Goal: Go to known website: Go to known website

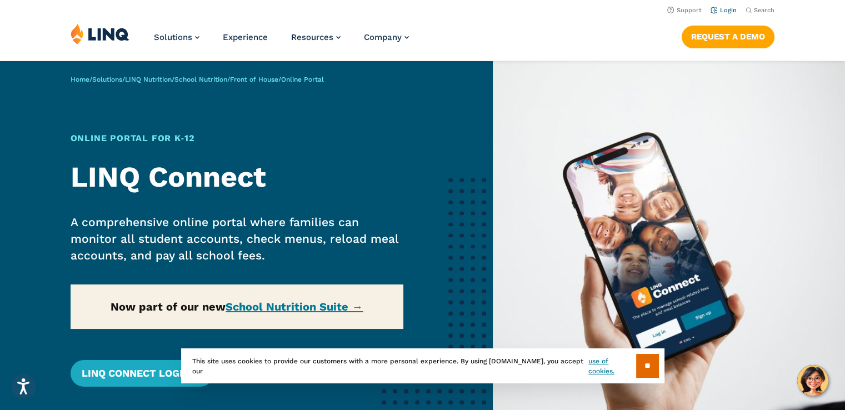
click at [731, 9] on link "Login" at bounding box center [723, 10] width 26 height 7
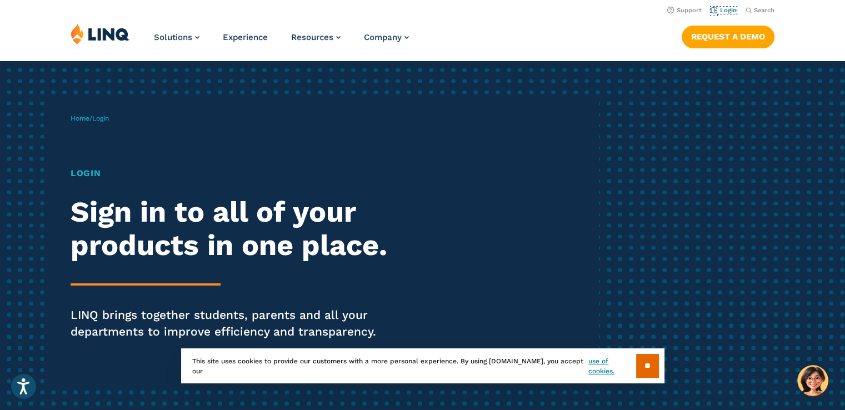
click at [731, 9] on link "Login" at bounding box center [723, 10] width 26 height 7
click at [730, 12] on link "Login" at bounding box center [723, 10] width 26 height 7
click at [642, 360] on input "**" at bounding box center [647, 366] width 23 height 24
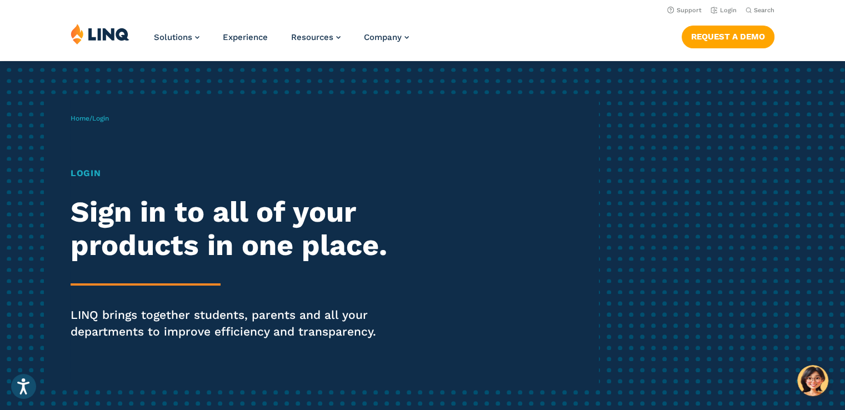
drag, startPoint x: 84, startPoint y: 176, endPoint x: 460, endPoint y: 304, distance: 397.3
click at [460, 304] on div "Home / Login Login Sign in to all of your products in one place. LINQ brings to…" at bounding box center [335, 242] width 528 height 284
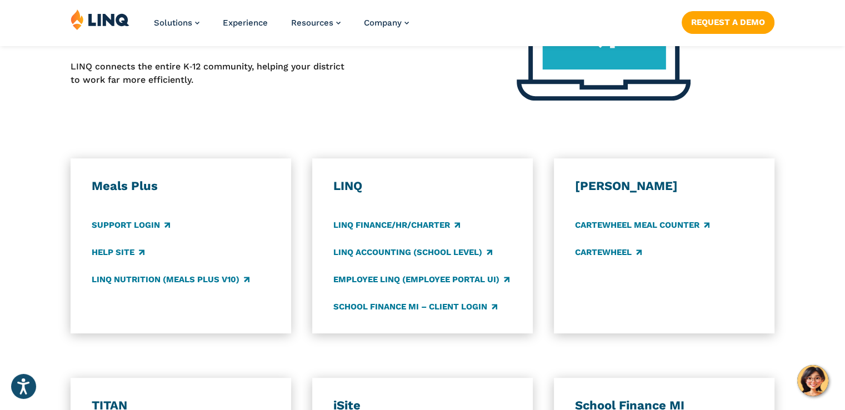
scroll to position [514, 0]
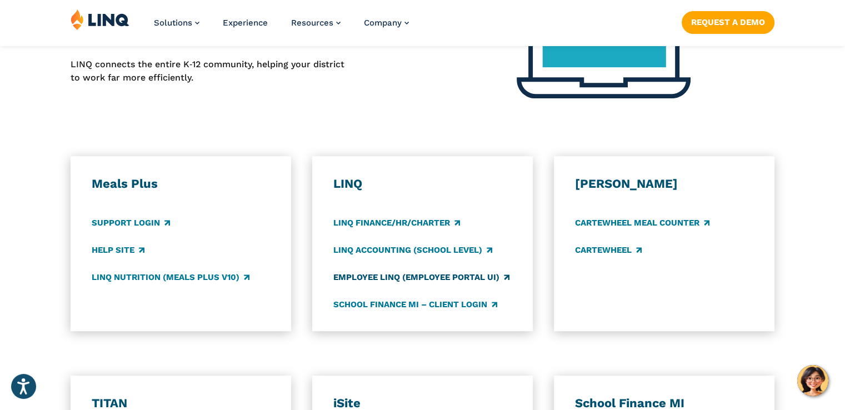
click at [412, 274] on link "Employee LINQ (Employee Portal UI)" at bounding box center [421, 277] width 176 height 12
